Goal: Complete application form: Complete application form

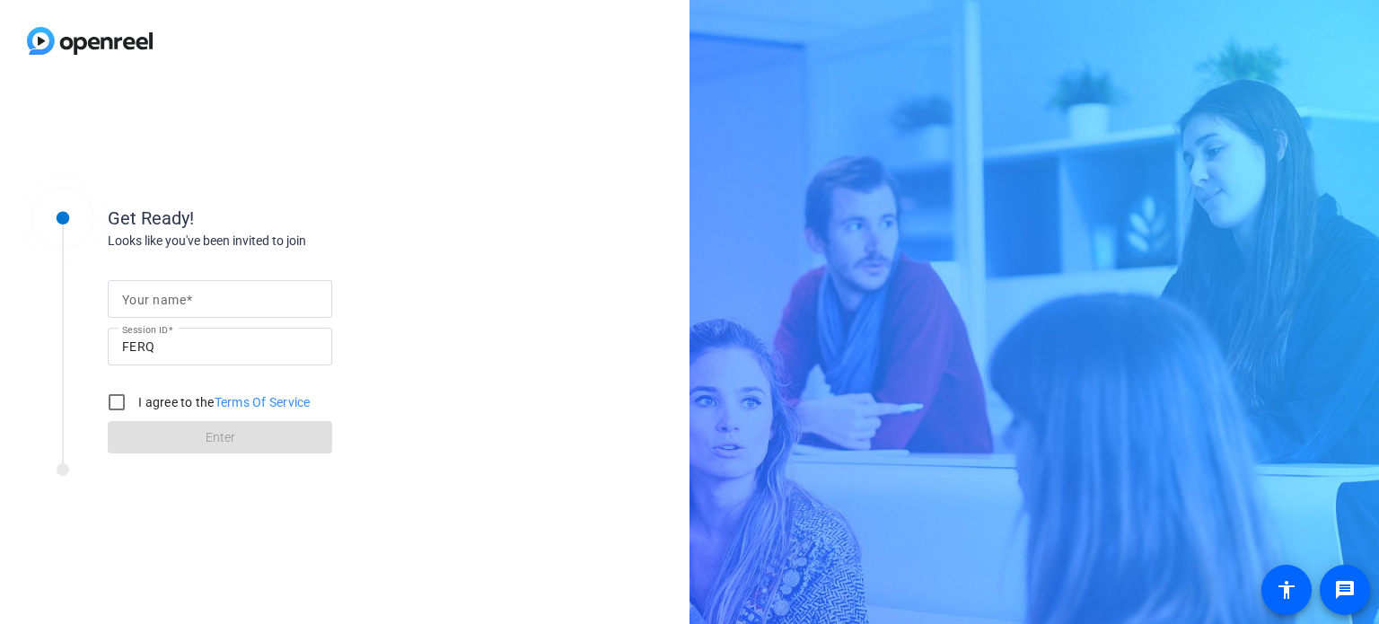
click at [180, 302] on mat-label "Your name" at bounding box center [154, 300] width 64 height 14
click at [180, 302] on input "Your name" at bounding box center [220, 299] width 196 height 22
type input "[PERSON_NAME]"
click at [115, 399] on input "I agree to the Terms Of Service" at bounding box center [117, 402] width 36 height 36
checkbox input "true"
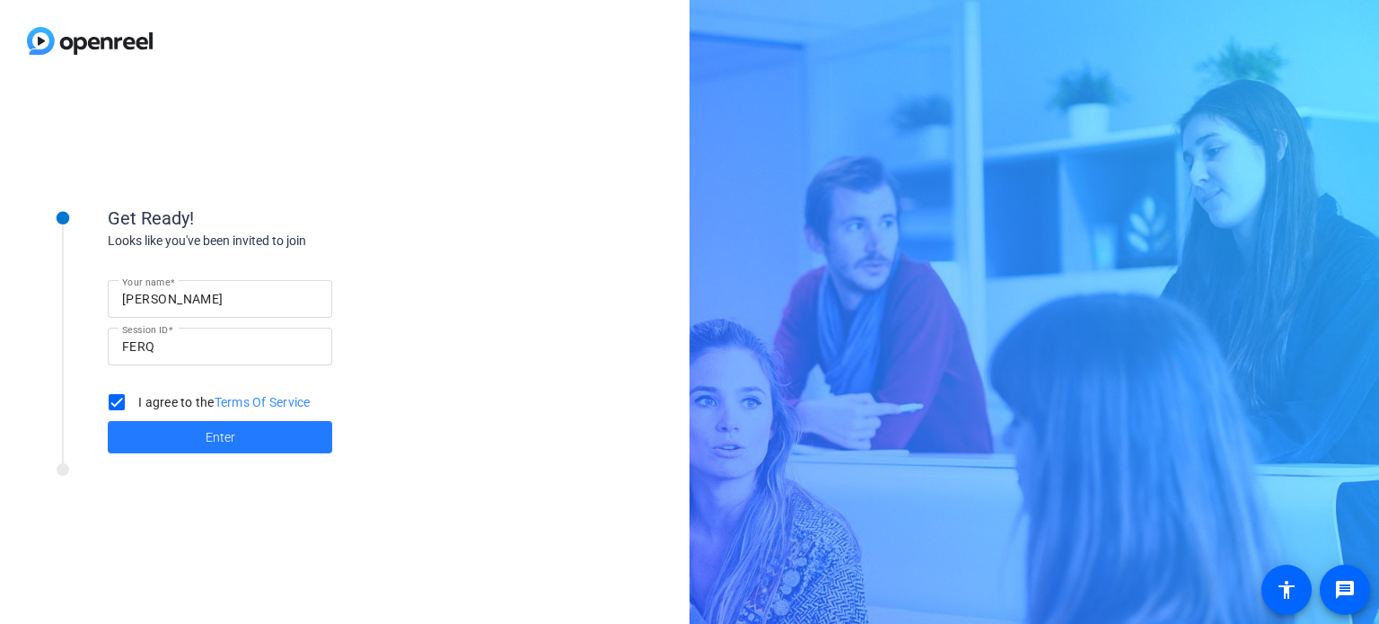
click at [241, 450] on span at bounding box center [220, 437] width 224 height 43
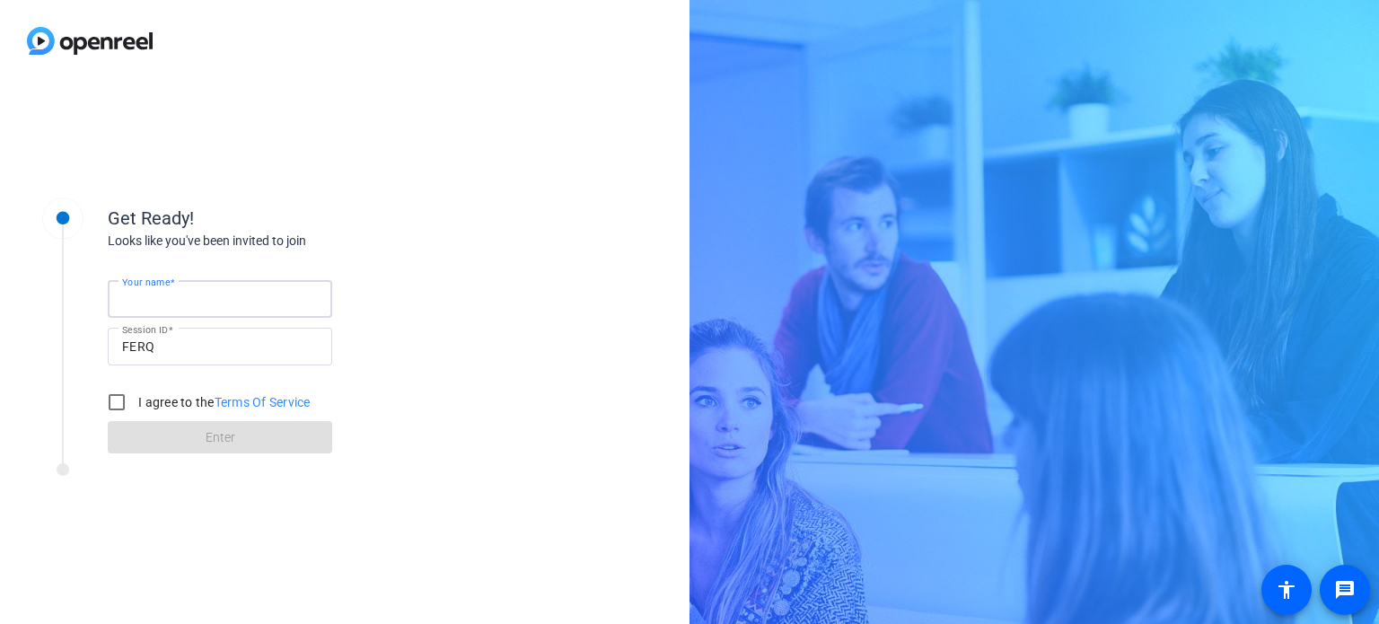
click at [201, 293] on input "Your name" at bounding box center [220, 299] width 196 height 22
type input "[PERSON_NAME]"
click at [118, 409] on input "I agree to the Terms Of Service" at bounding box center [117, 402] width 36 height 36
checkbox input "true"
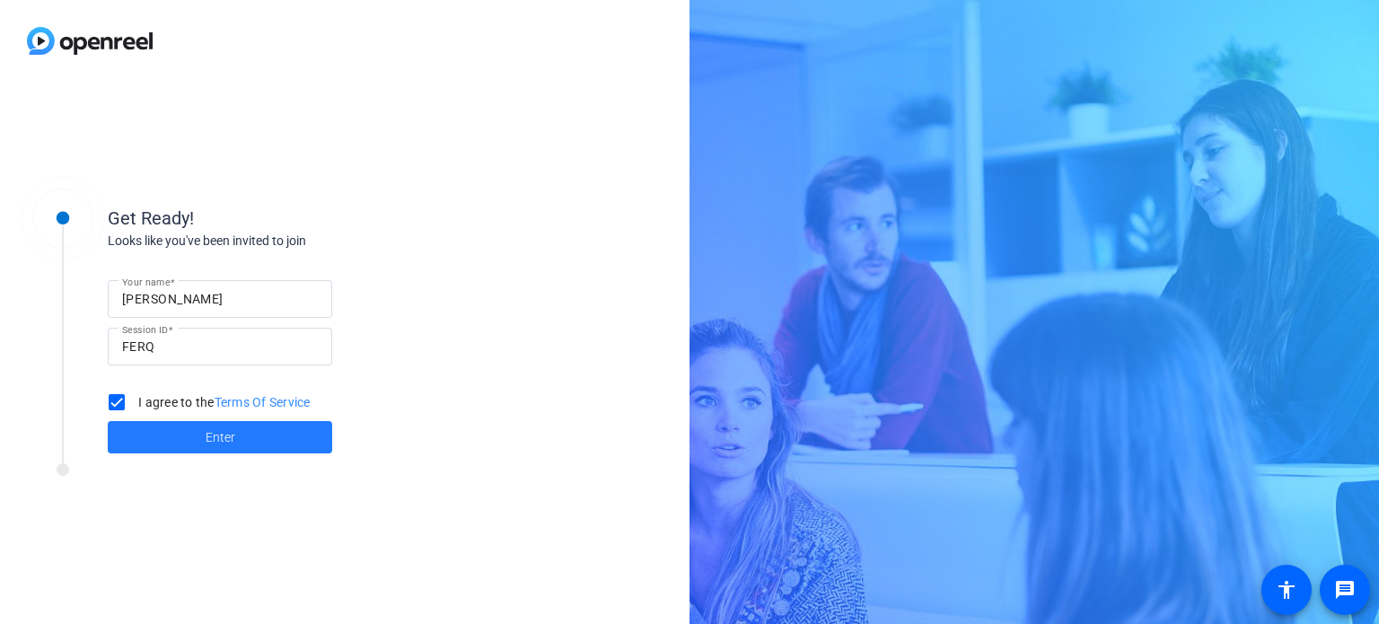
click at [201, 434] on span at bounding box center [220, 437] width 224 height 43
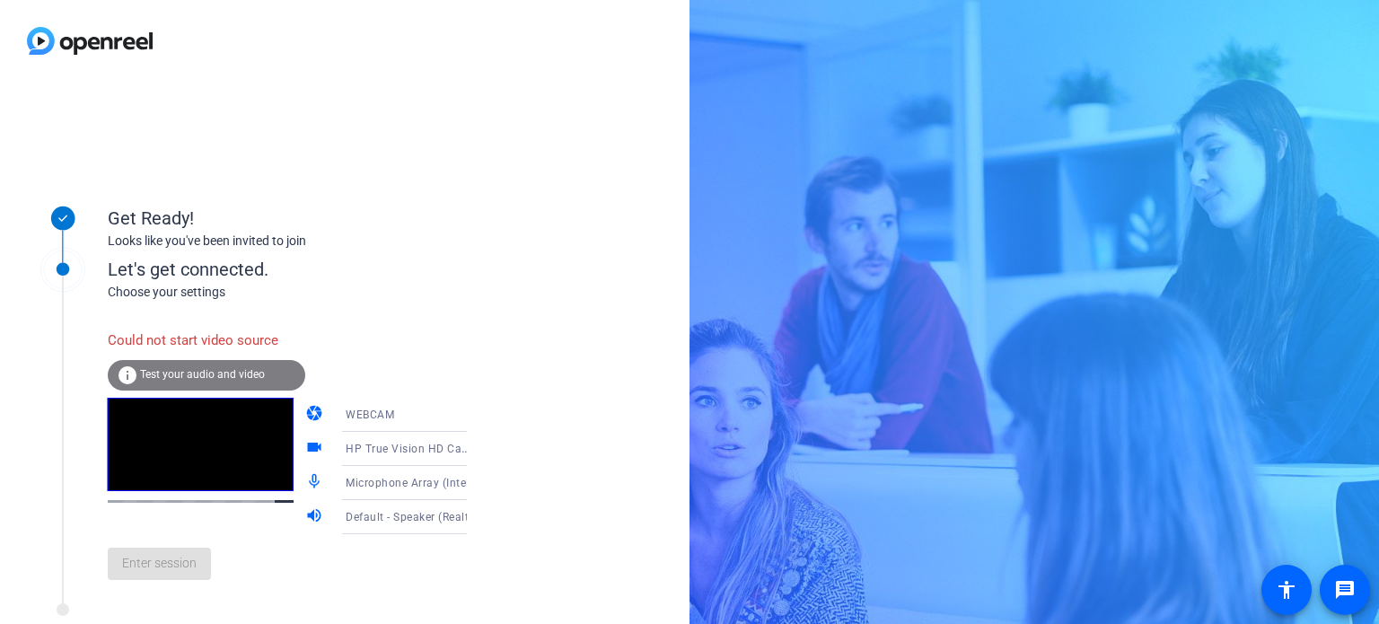
click at [120, 375] on mat-icon "info" at bounding box center [128, 375] width 22 height 22
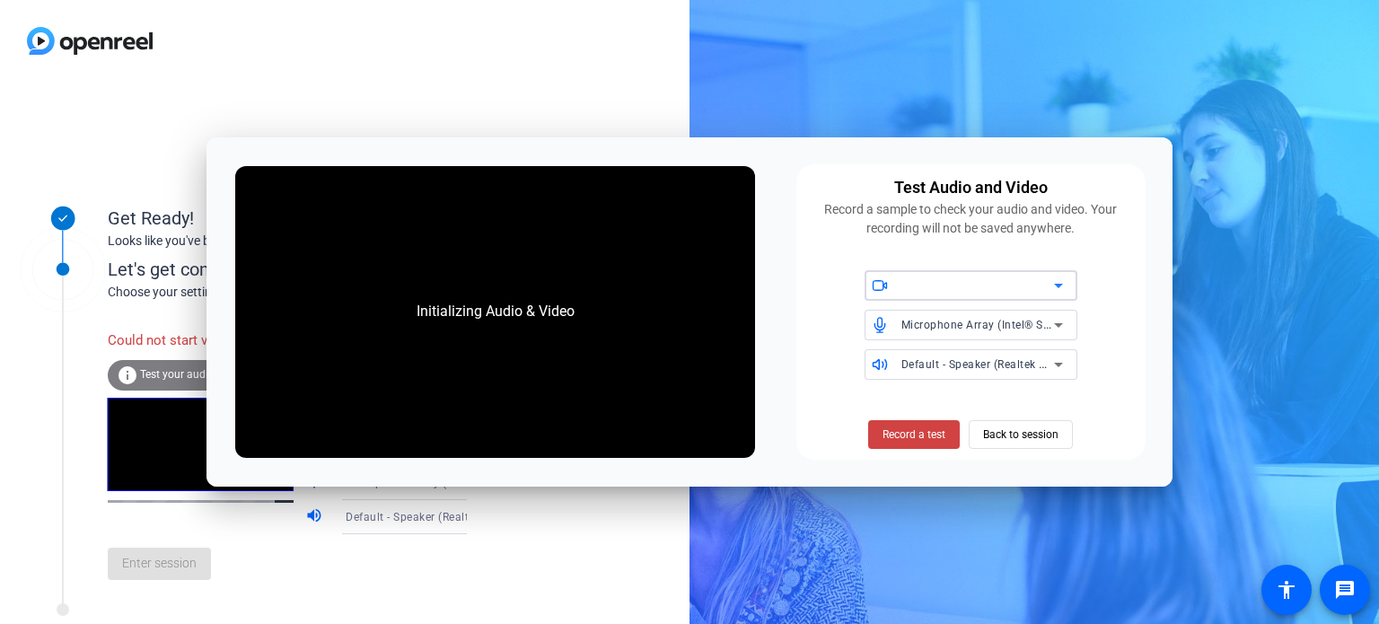
click at [1064, 287] on icon at bounding box center [1058, 286] width 22 height 22
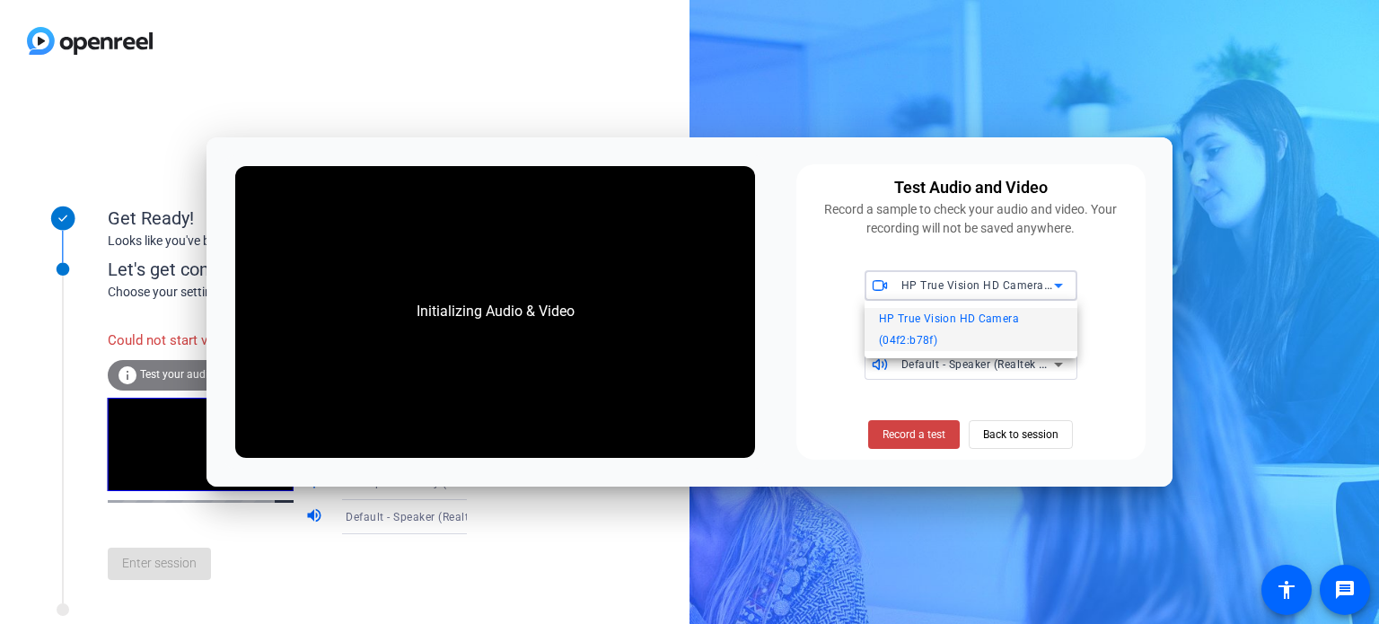
click at [833, 325] on div at bounding box center [689, 312] width 1379 height 624
click at [779, 71] on div "Get Ready! Looks like you've been invited to join Let's get connected. Choose y…" at bounding box center [689, 312] width 1379 height 624
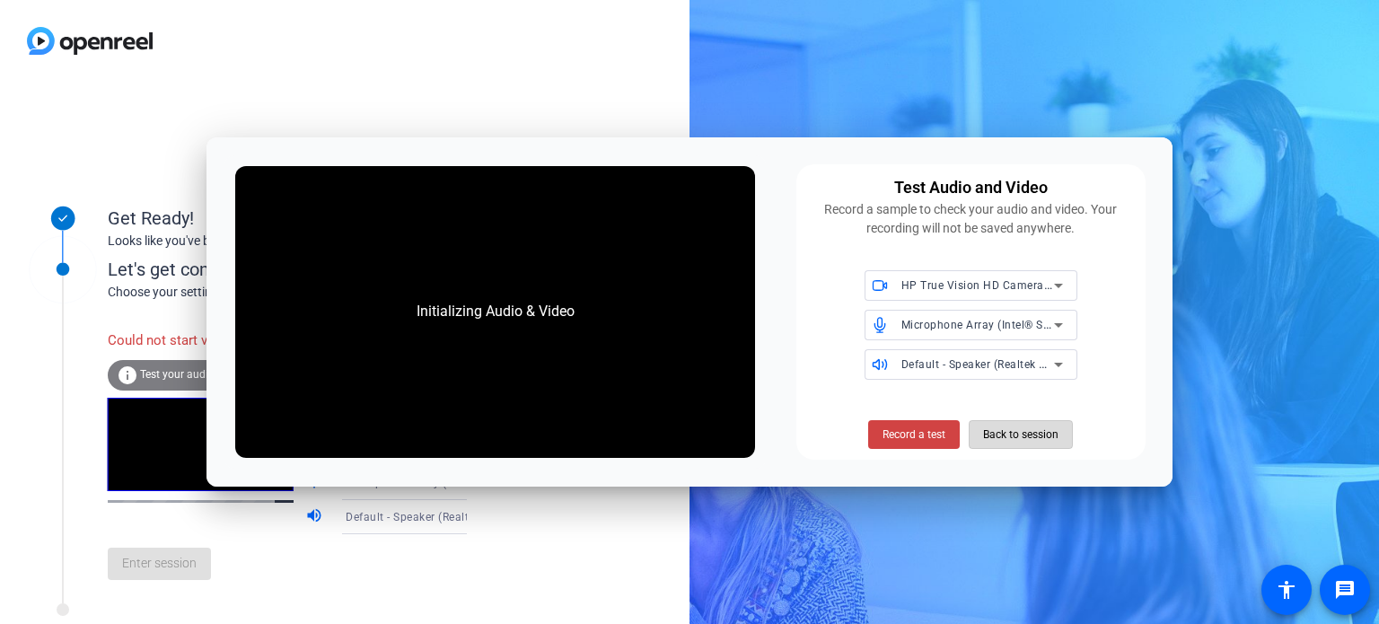
click at [1027, 436] on span "Back to session" at bounding box center [1020, 434] width 75 height 34
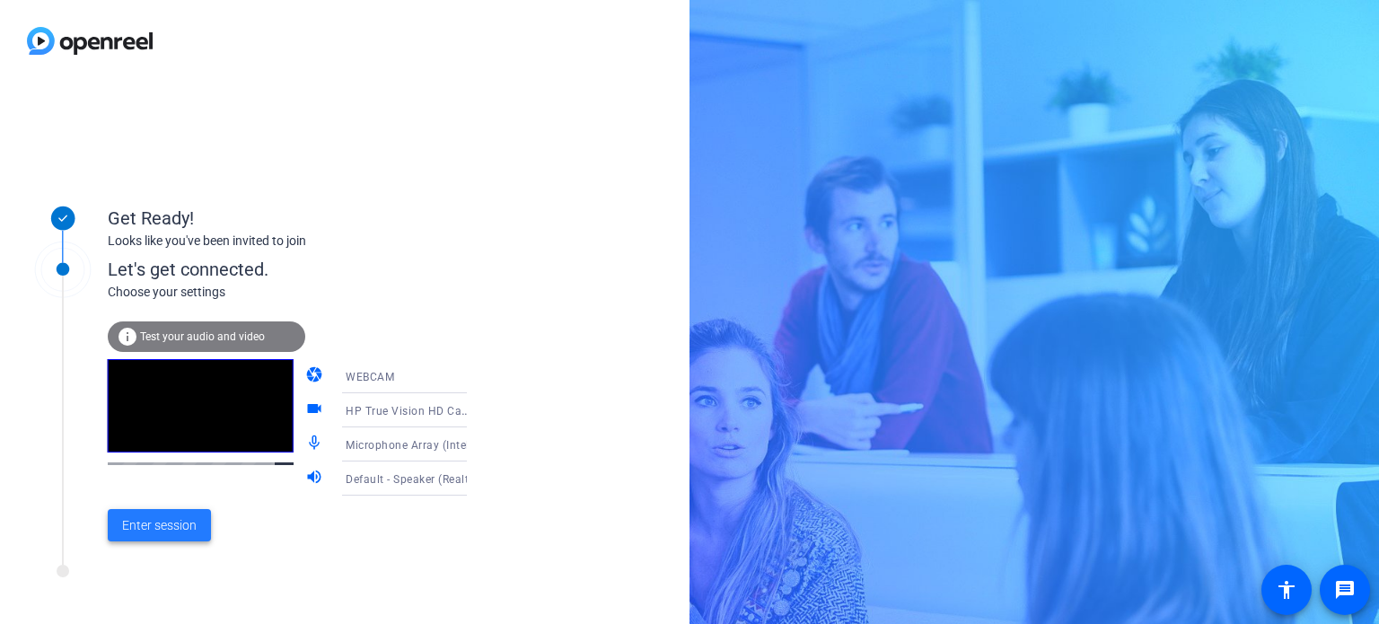
click at [151, 521] on span "Enter session" at bounding box center [159, 525] width 75 height 19
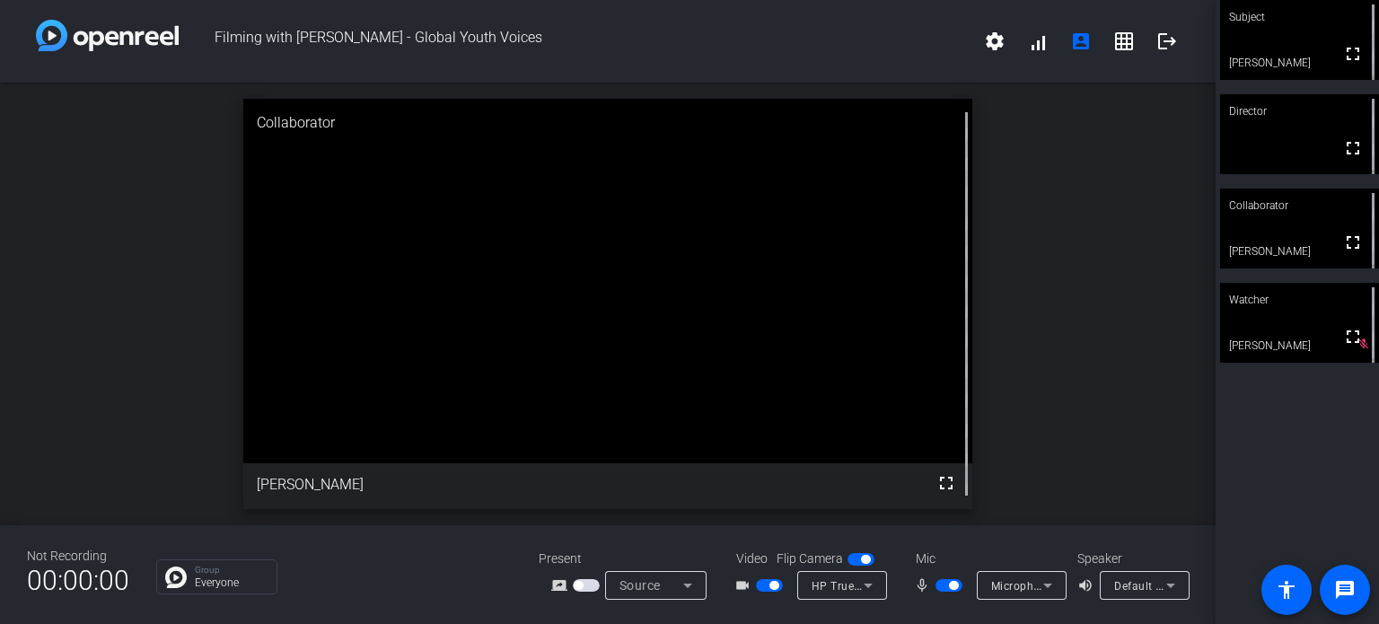
click at [920, 586] on mat-icon "mic_none" at bounding box center [925, 585] width 22 height 22
click at [1172, 584] on icon at bounding box center [1170, 585] width 9 height 4
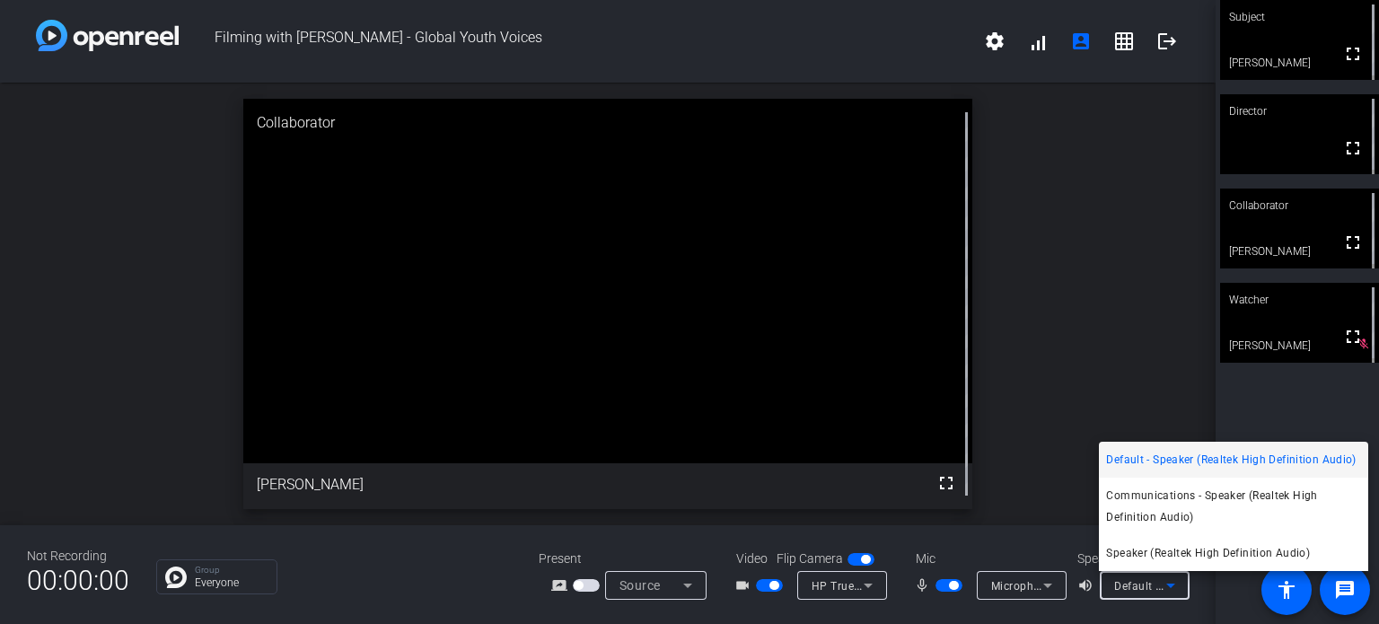
click at [1113, 387] on div at bounding box center [689, 312] width 1379 height 624
